Goal: Task Accomplishment & Management: Use online tool/utility

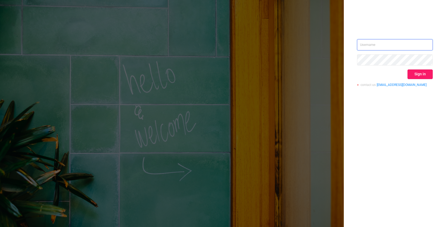
type input "[EMAIL_ADDRESS]"
click at [421, 72] on button "Sign in" at bounding box center [420, 75] width 25 height 10
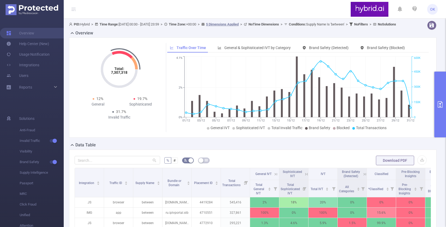
click at [442, 86] on button "primary" at bounding box center [441, 105] width 12 height 66
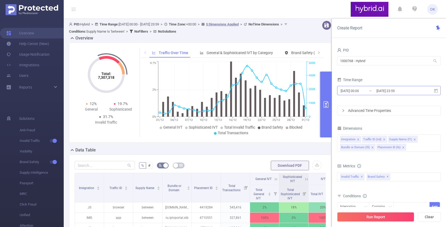
click at [379, 90] on input "[DATE] 23:59" at bounding box center [397, 90] width 43 height 7
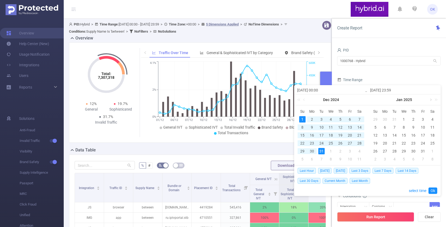
click at [430, 100] on link at bounding box center [430, 100] width 5 height 11
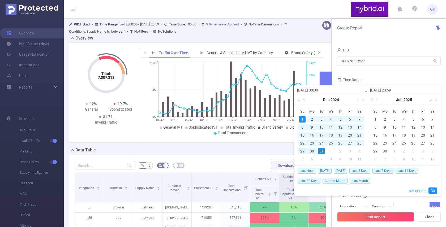
click at [430, 100] on link at bounding box center [430, 100] width 5 height 11
click at [385, 129] on div "8" at bounding box center [385, 127] width 6 height 6
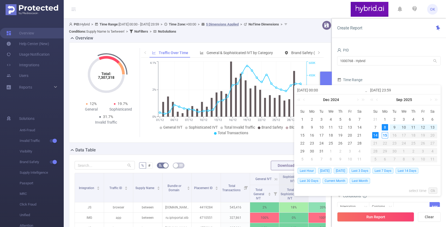
click at [374, 138] on div "14" at bounding box center [375, 135] width 6 height 6
type input "[DATE] 00:00"
type input "[DATE] 23:59"
type input "[DATE] 00:00"
type input "[DATE] 23:59"
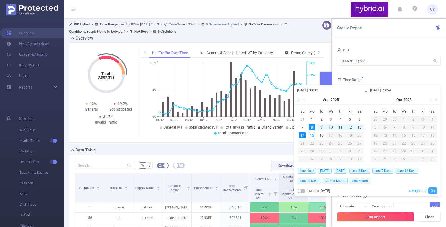
click at [433, 190] on link "Ok" at bounding box center [433, 191] width 9 height 6
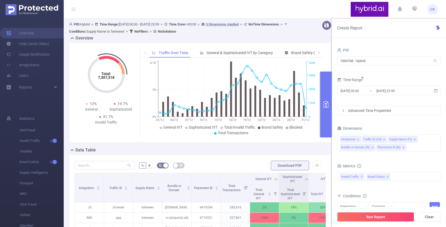
click at [375, 112] on div "Advanced Time Properties" at bounding box center [389, 110] width 103 height 9
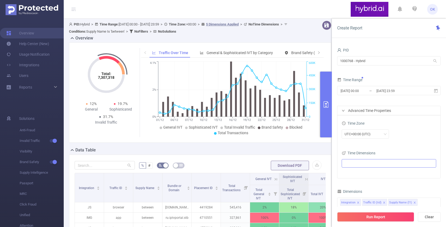
click at [359, 162] on ul at bounding box center [387, 164] width 87 height 8
click at [352, 173] on span at bounding box center [351, 173] width 4 height 4
click at [405, 140] on div "UTC+00:00 (UTC)" at bounding box center [389, 135] width 95 height 12
click at [391, 185] on div "PID 1000768 - Hybrid 1000768 - Hybrid Time Range [DATE] 00:00 _ [DATE] 23:59 Ad…" at bounding box center [389, 184] width 104 height 277
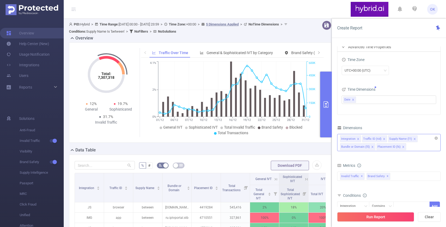
click at [421, 149] on div "Integration Traffic ID (tid) Supply Name (l1) Bundle or Domain (l5) Placement I…" at bounding box center [389, 142] width 104 height 17
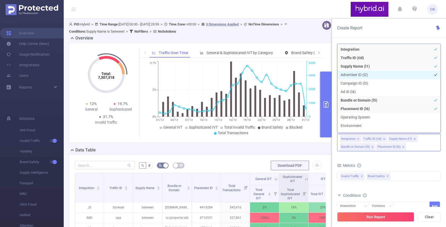
click at [378, 75] on li "Advertiser ID (l2)" at bounding box center [389, 75] width 103 height 9
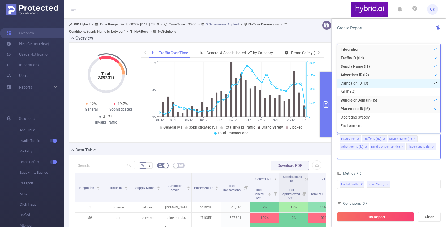
click at [374, 81] on li "Campaign ID (l3)" at bounding box center [389, 83] width 103 height 9
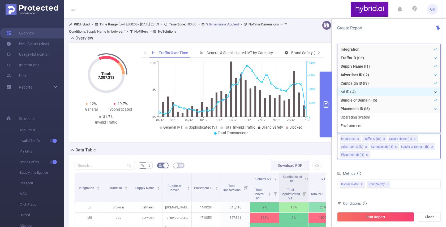
click at [370, 91] on li "Ad ID (l4)" at bounding box center [389, 92] width 103 height 9
click at [377, 173] on div "Metrics" at bounding box center [389, 174] width 104 height 9
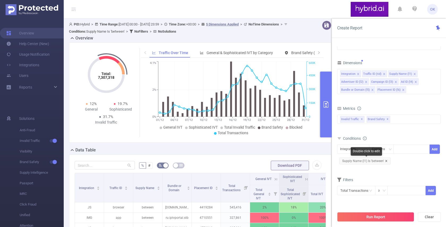
click at [387, 161] on icon "icon: close" at bounding box center [386, 161] width 3 height 3
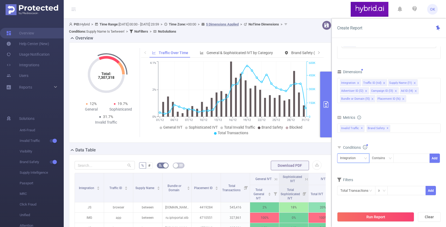
click at [365, 157] on icon "icon: down" at bounding box center [365, 158] width 3 height 3
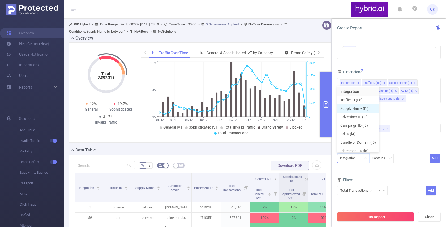
click at [352, 106] on li "Supply Name (l1)" at bounding box center [358, 108] width 42 height 9
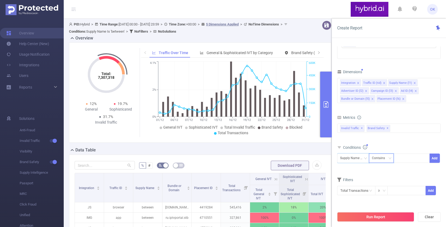
click at [380, 156] on div "Contains" at bounding box center [380, 158] width 17 height 9
click at [376, 179] on li "Is" at bounding box center [386, 178] width 35 height 9
click at [408, 160] on div at bounding box center [412, 158] width 31 height 9
type input "ы"
type input "sape"
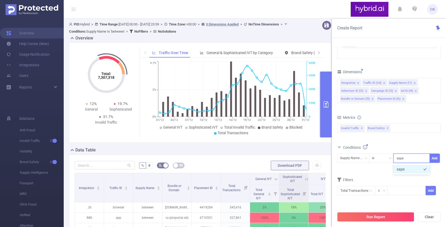
click at [417, 169] on li "sape" at bounding box center [412, 169] width 36 height 9
click at [435, 160] on button "Add" at bounding box center [435, 158] width 10 height 9
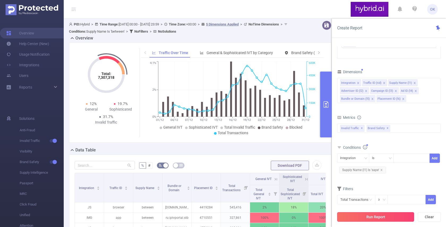
click at [386, 216] on button "Run Report" at bounding box center [375, 218] width 77 height 10
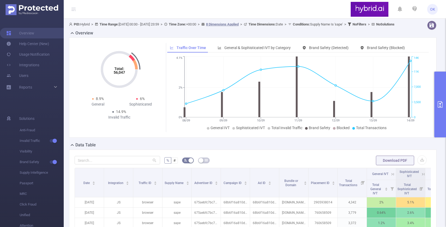
click at [434, 55] on div "Total: 56,047 Total: 56,047 8.9% General 6% Sophisticated 14.9% Invalid Traffic…" at bounding box center [253, 87] width 368 height 100
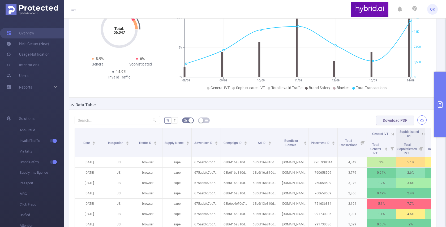
scroll to position [32, 0]
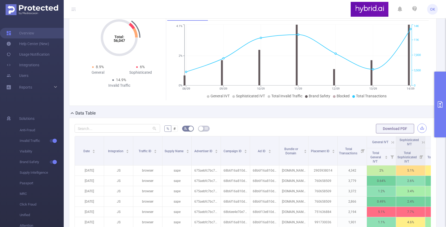
click at [421, 133] on button "button" at bounding box center [422, 128] width 9 height 9
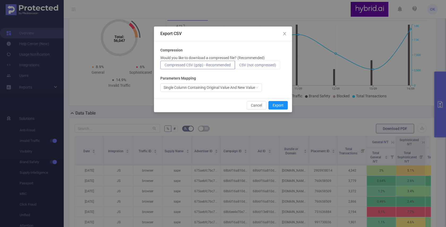
click at [274, 63] on span "CSV (not compressed)" at bounding box center [257, 65] width 37 height 4
click at [239, 66] on input "CSV (not compressed)" at bounding box center [239, 66] width 0 height 0
click at [279, 106] on button "Export" at bounding box center [278, 105] width 19 height 9
